Goal: Transaction & Acquisition: Book appointment/travel/reservation

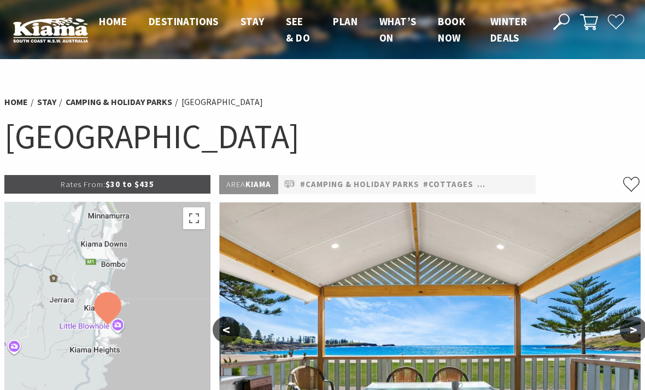
select select "3"
select select "2"
click at [454, 32] on span "Book now" at bounding box center [451, 30] width 27 height 30
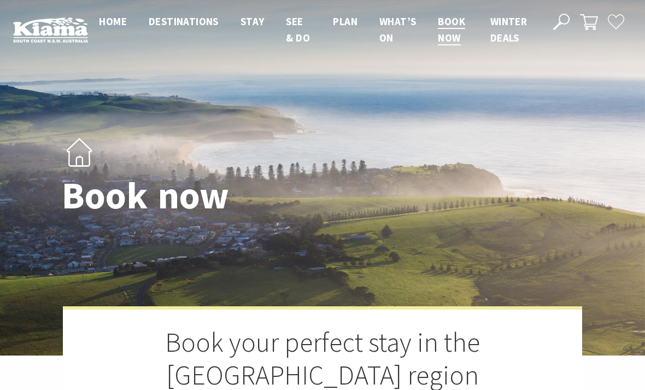
select select "3"
select select "2"
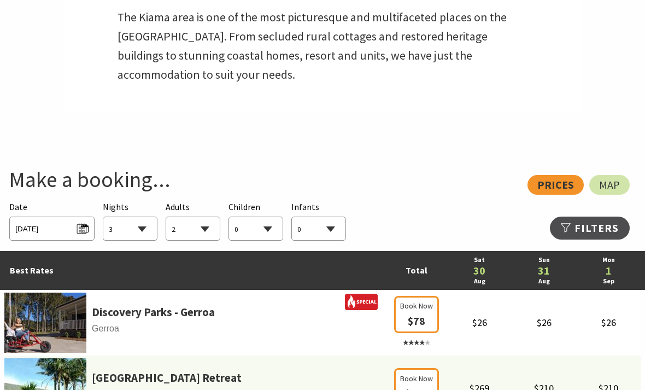
scroll to position [470, 0]
click at [86, 220] on span "[DATE]" at bounding box center [51, 227] width 73 height 15
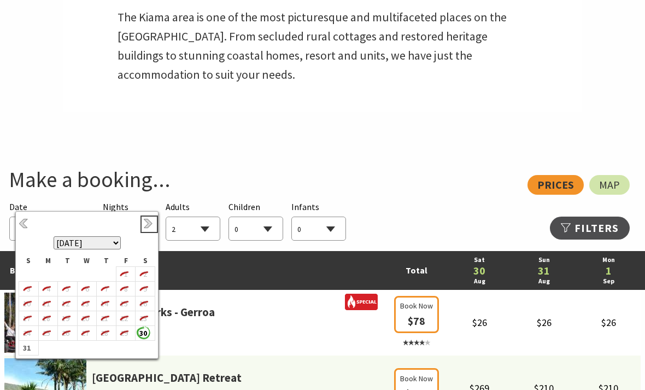
click at [150, 223] on link "Next" at bounding box center [149, 224] width 12 height 12
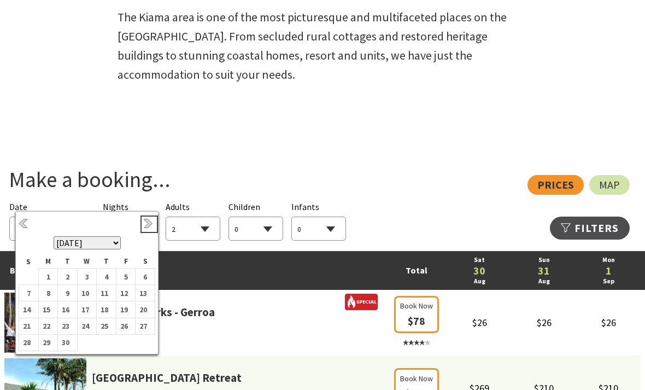
click at [147, 223] on link "Next" at bounding box center [149, 224] width 12 height 12
click at [149, 226] on link "Next" at bounding box center [149, 224] width 12 height 12
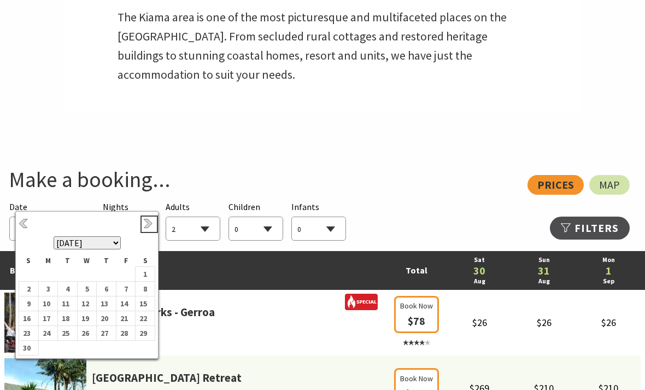
click at [147, 223] on link "Next" at bounding box center [149, 224] width 12 height 12
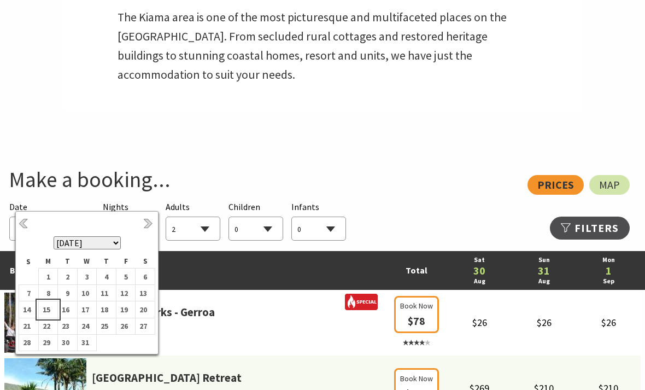
click at [53, 311] on td "15" at bounding box center [48, 309] width 20 height 16
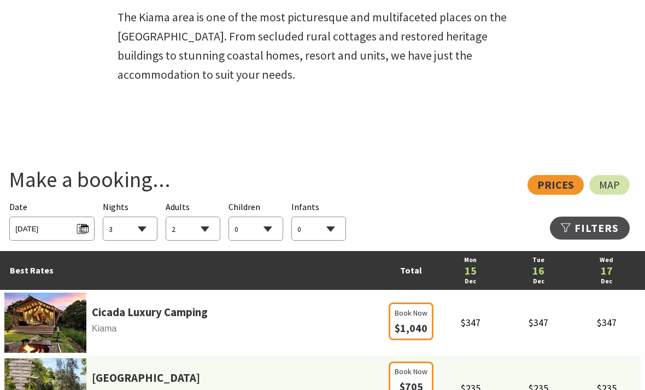
click at [152, 217] on select "1 2 3 4 5 6 7 8 9 10 11 12 13 14 15 16 17 18 19 20 21 22 23 24 25 26 27 28 29 30" at bounding box center [130, 229] width 54 height 24
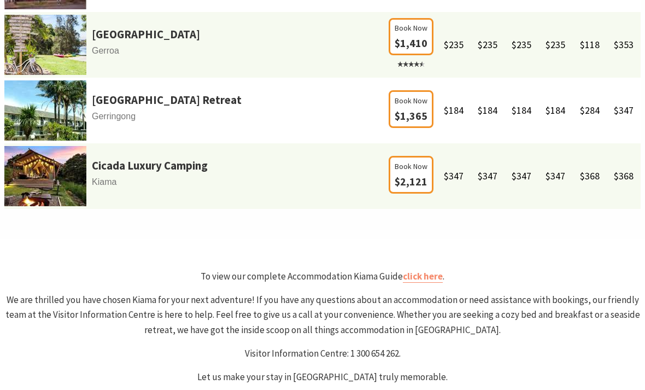
scroll to position [813, 0]
click at [430, 270] on link "click here" at bounding box center [423, 276] width 40 height 13
select select "6"
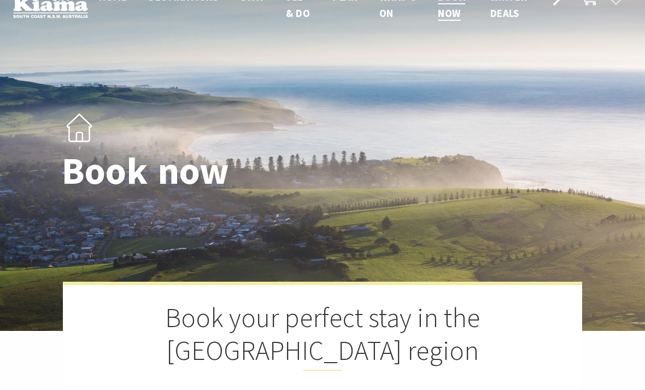
scroll to position [0, 0]
